Goal: Task Accomplishment & Management: Use online tool/utility

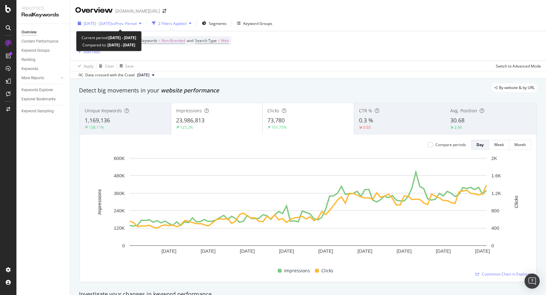
click at [136, 23] on span "vs Prev. Period" at bounding box center [123, 23] width 25 height 5
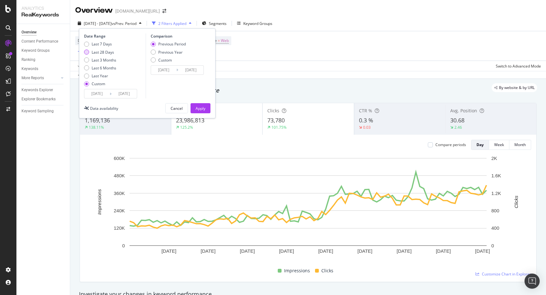
click at [108, 54] on div "Last 28 Days" at bounding box center [103, 52] width 22 height 5
type input "[DATE]"
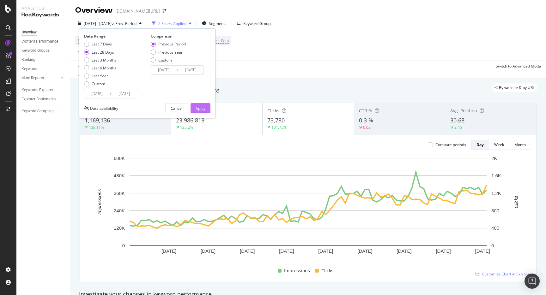
click at [196, 105] on div "Apply" at bounding box center [200, 108] width 10 height 9
